Goal: Check status: Check status

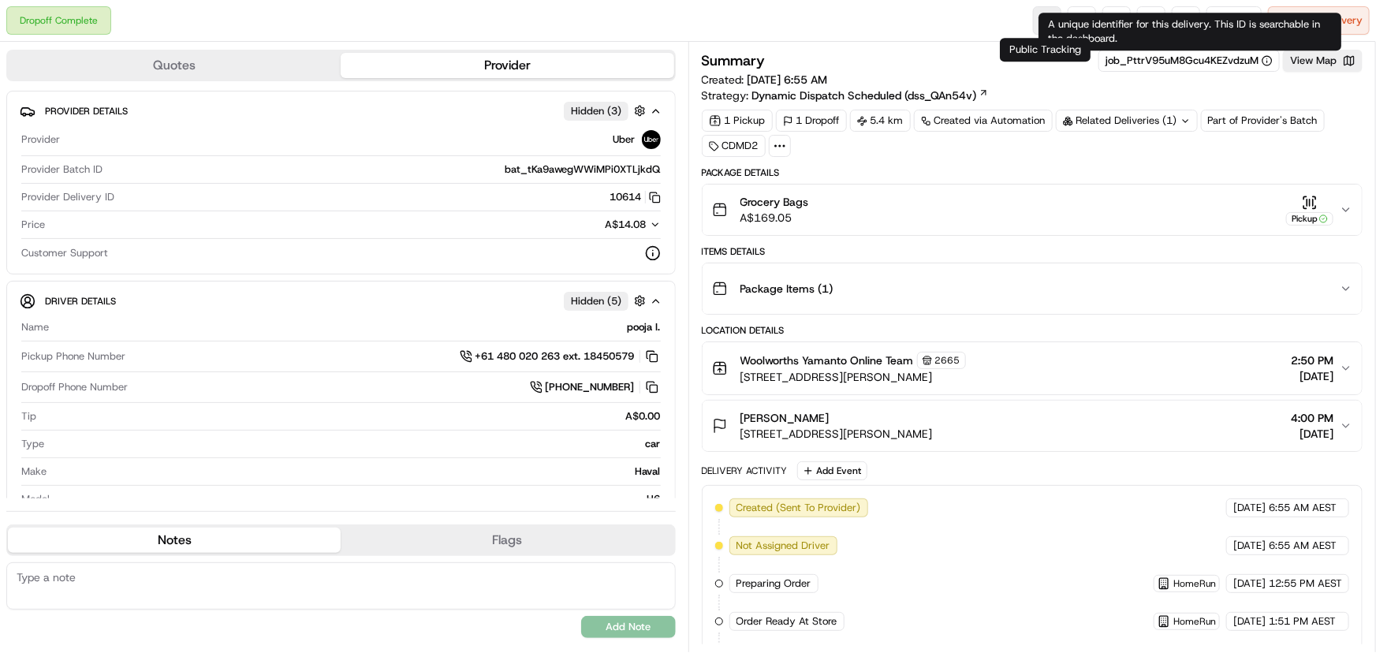
click at [1043, 22] on link at bounding box center [1047, 20] width 28 height 28
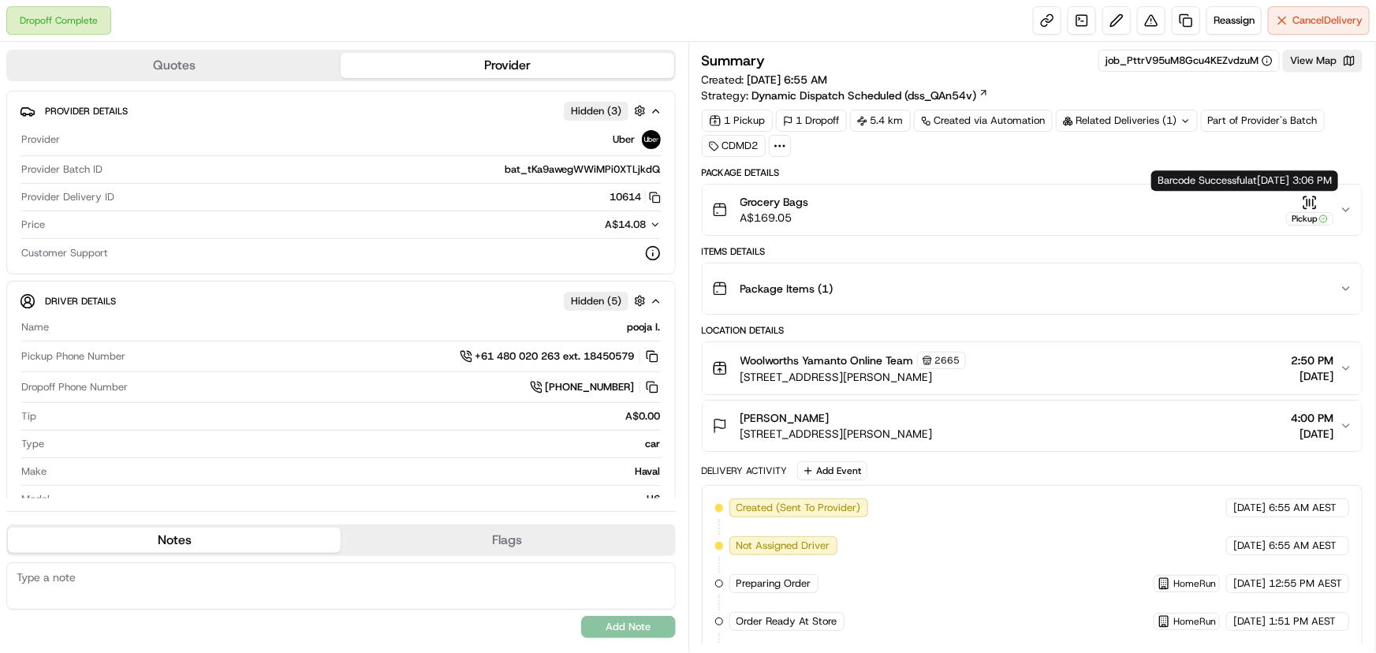
click at [1315, 198] on icon "button" at bounding box center [1314, 197] width 2 height 2
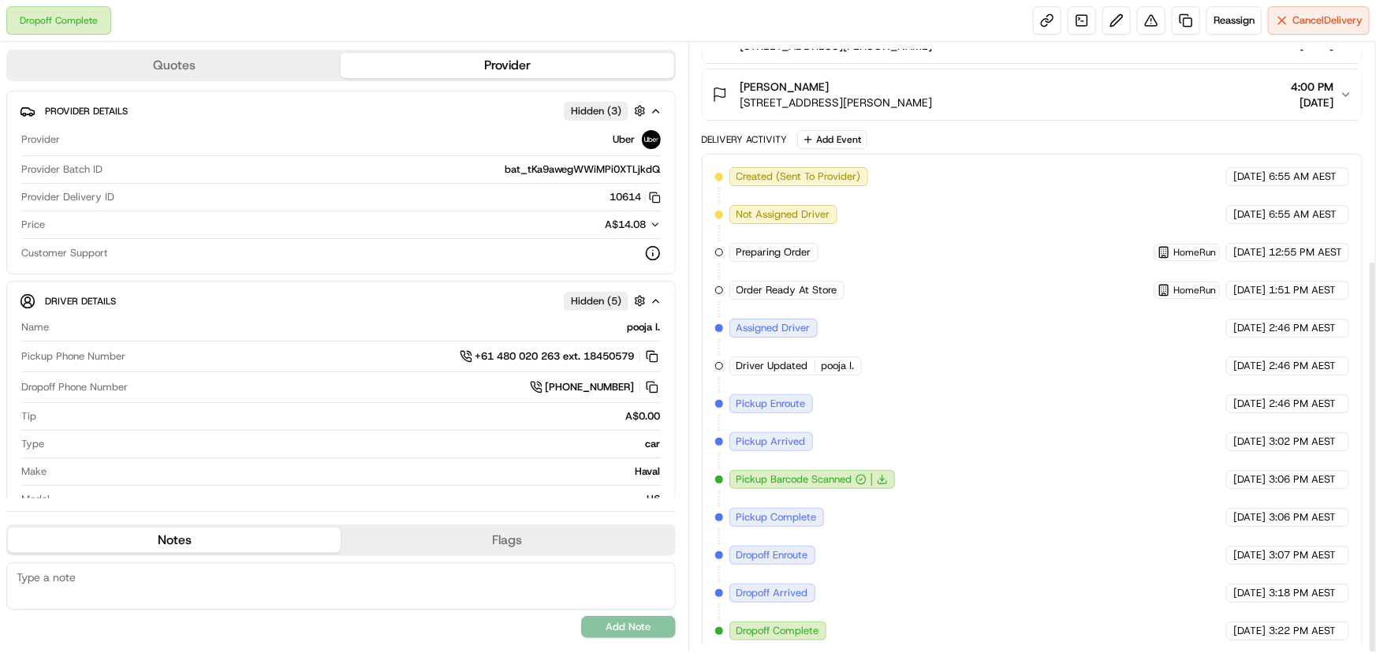
scroll to position [336, 0]
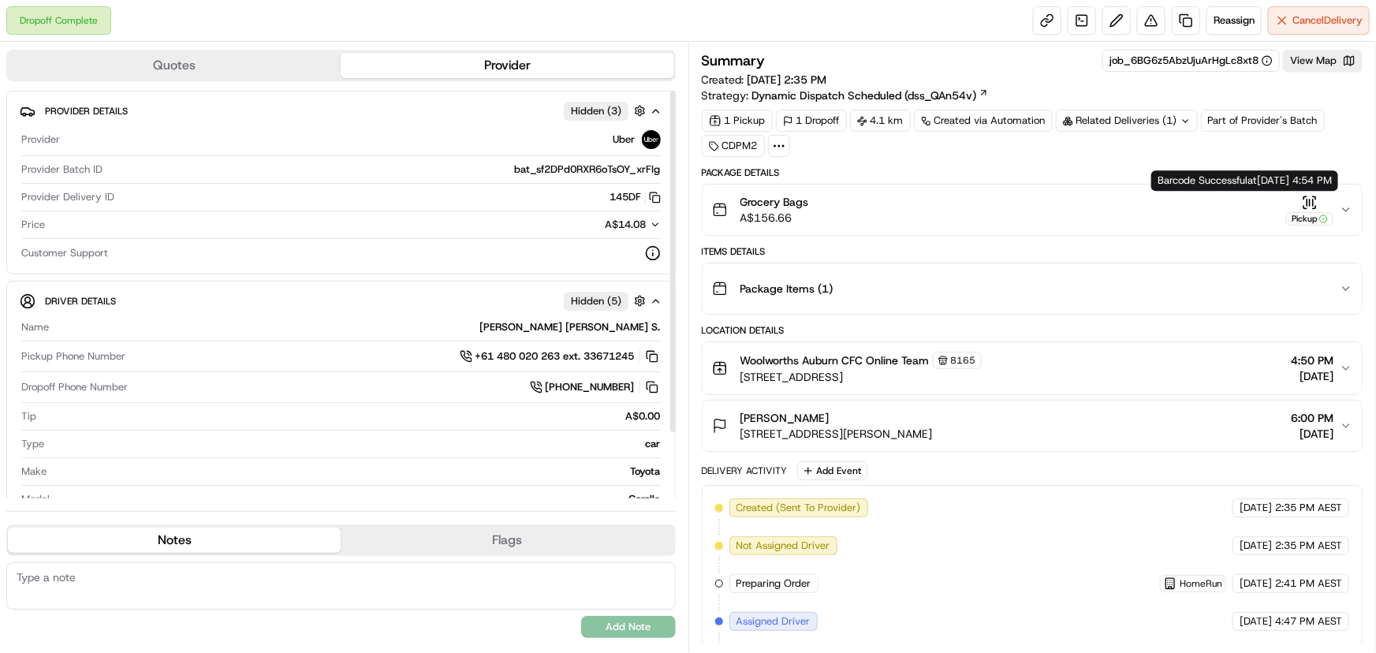
click at [1317, 213] on div "Pickup" at bounding box center [1309, 218] width 47 height 13
